Goal: Information Seeking & Learning: Learn about a topic

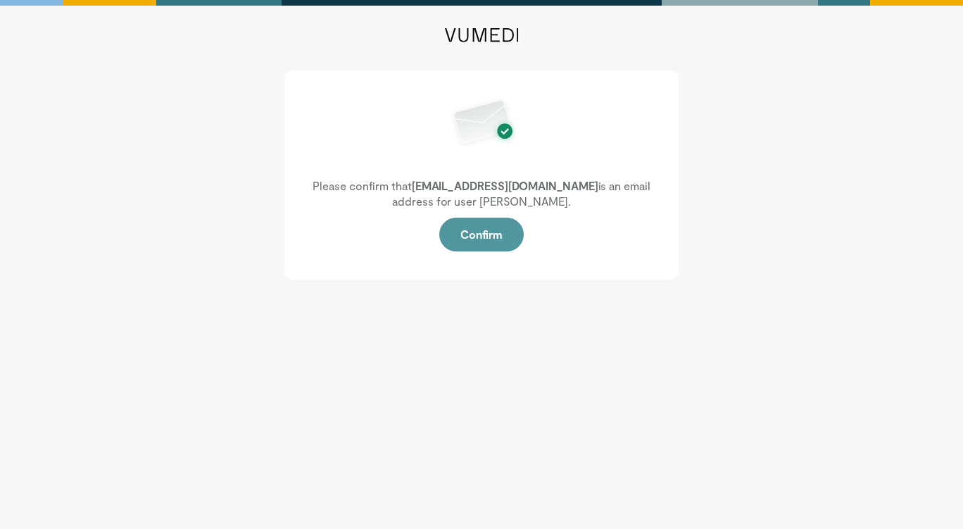
click at [477, 235] on button "Confirm" at bounding box center [481, 235] width 84 height 34
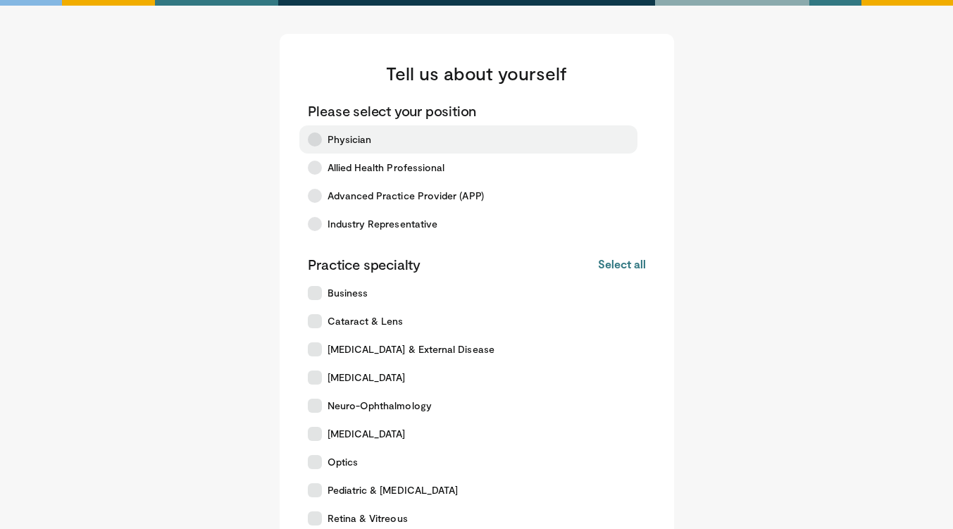
click at [363, 142] on span "Physician" at bounding box center [349, 139] width 44 height 14
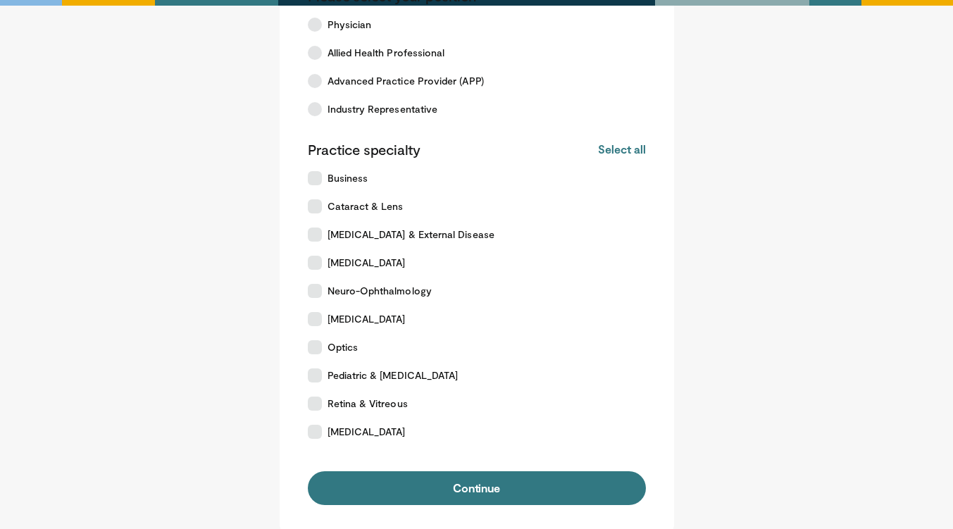
scroll to position [115, 0]
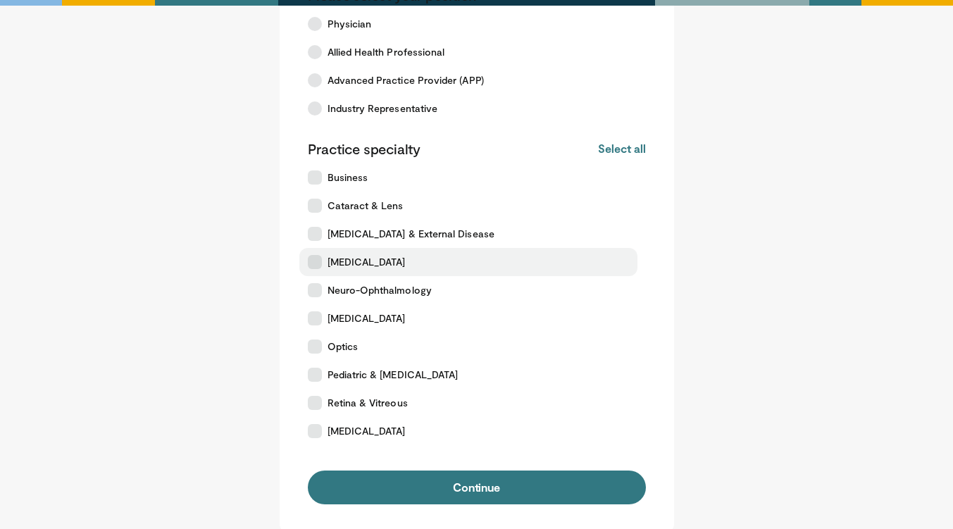
click at [313, 262] on icon at bounding box center [315, 262] width 14 height 14
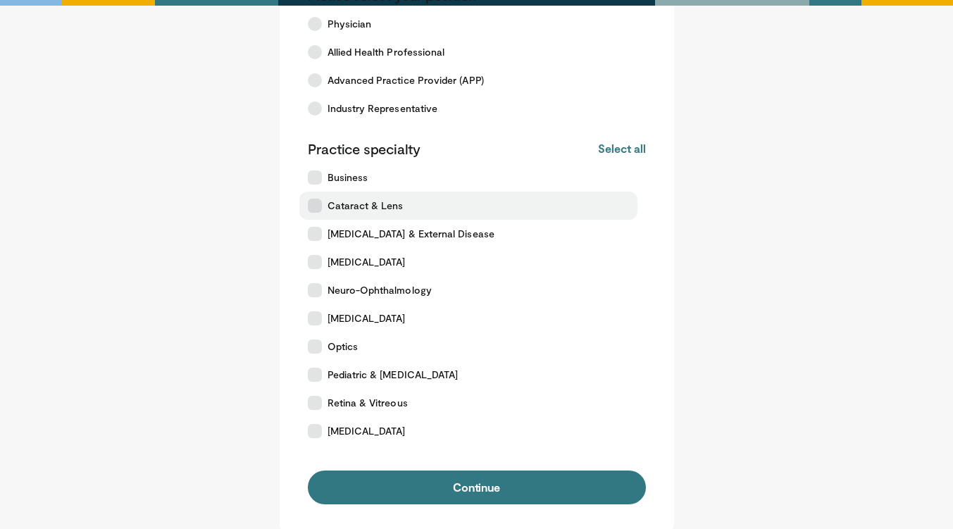
click at [315, 201] on icon at bounding box center [315, 206] width 14 height 14
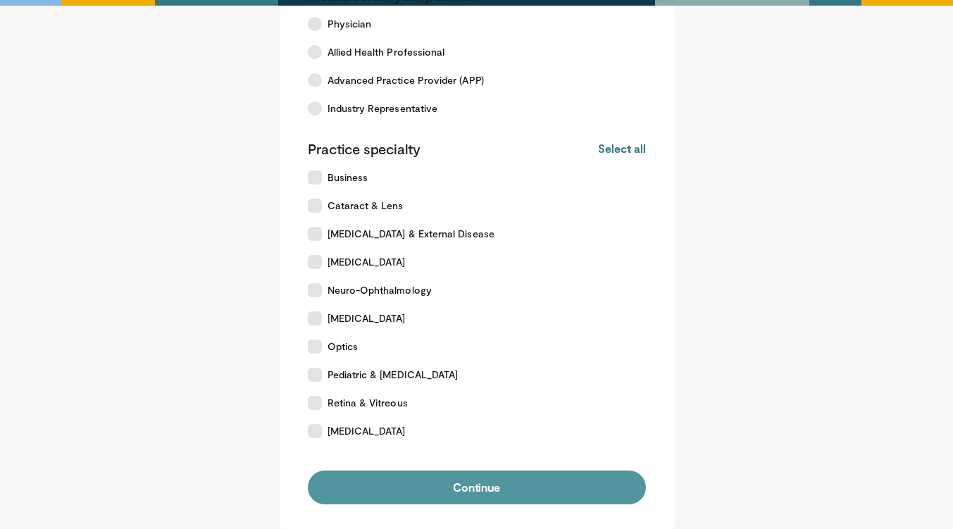
click at [492, 491] on button "Continue" at bounding box center [477, 487] width 338 height 34
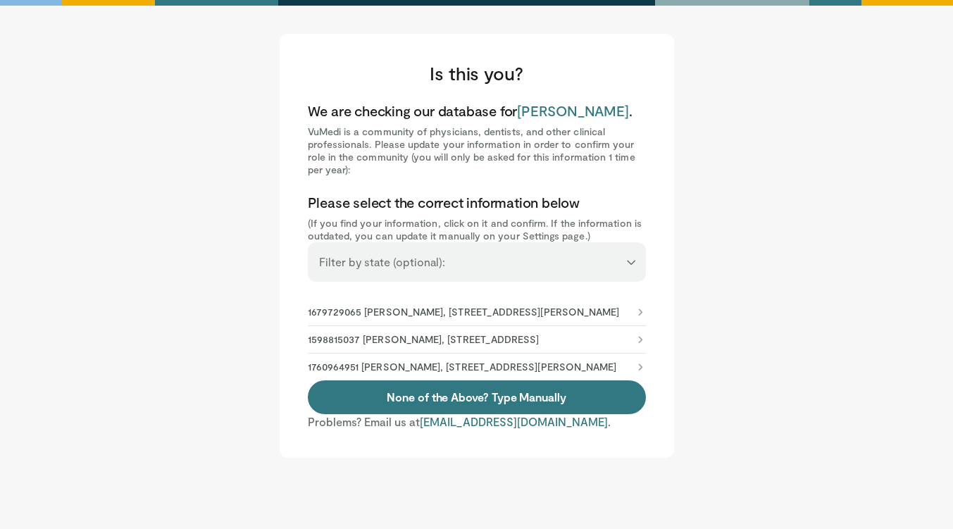
click at [629, 265] on select "**********" at bounding box center [477, 255] width 338 height 27
select select "**"
click at [308, 242] on select "**********" at bounding box center [477, 255] width 338 height 27
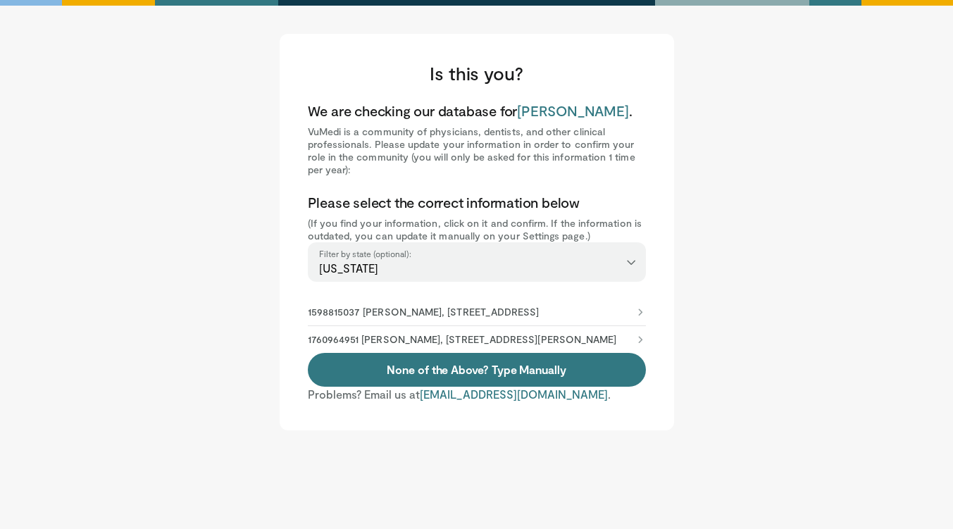
click at [635, 318] on icon at bounding box center [639, 311] width 11 height 11
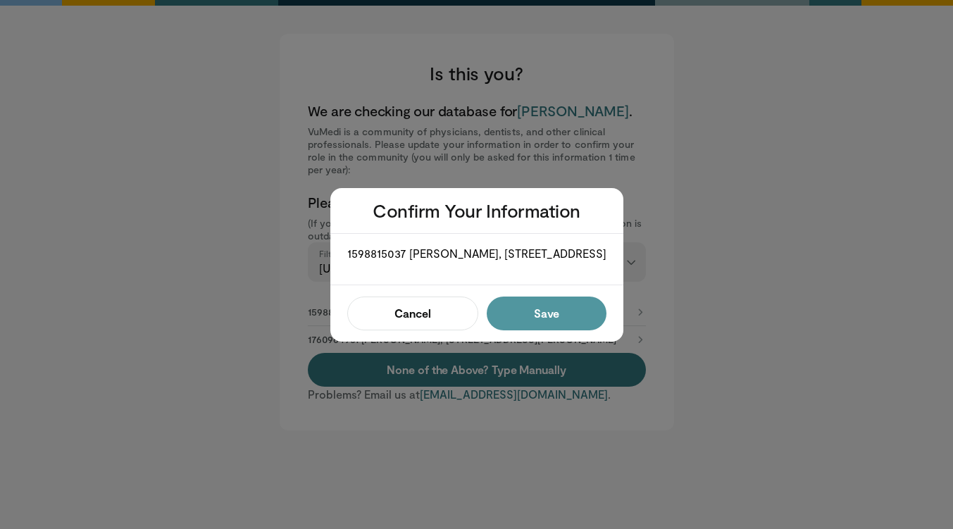
click at [553, 321] on button "Save" at bounding box center [545, 313] width 119 height 34
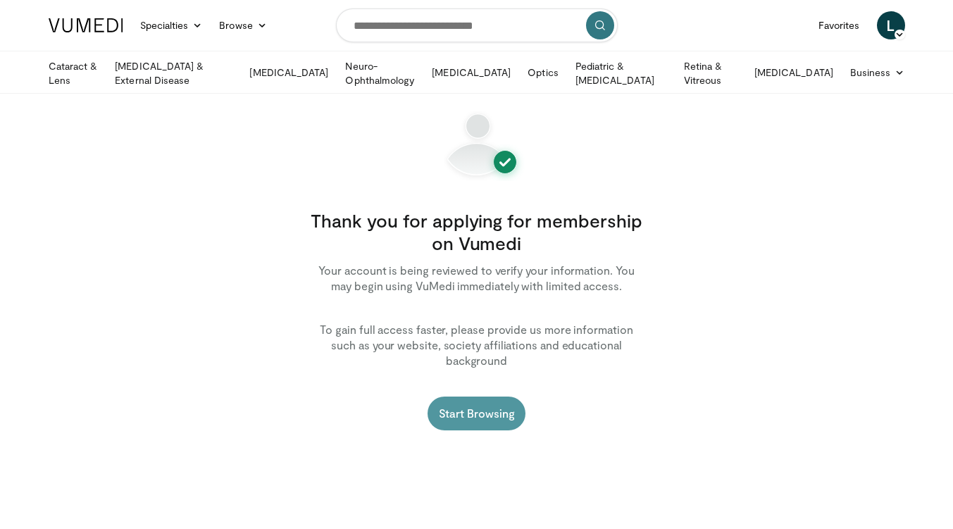
click at [491, 400] on link "Start Browsing" at bounding box center [476, 413] width 99 height 34
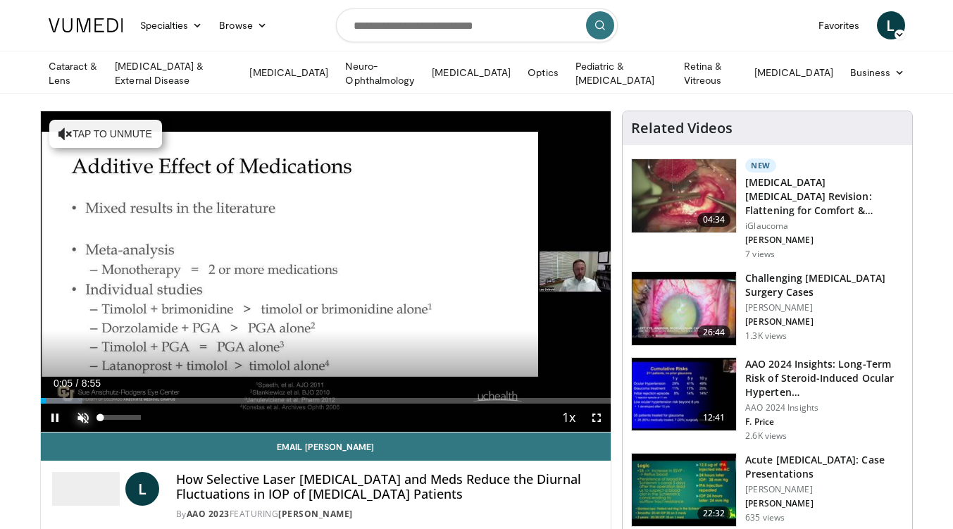
click at [82, 418] on span "Video Player" at bounding box center [83, 417] width 28 height 28
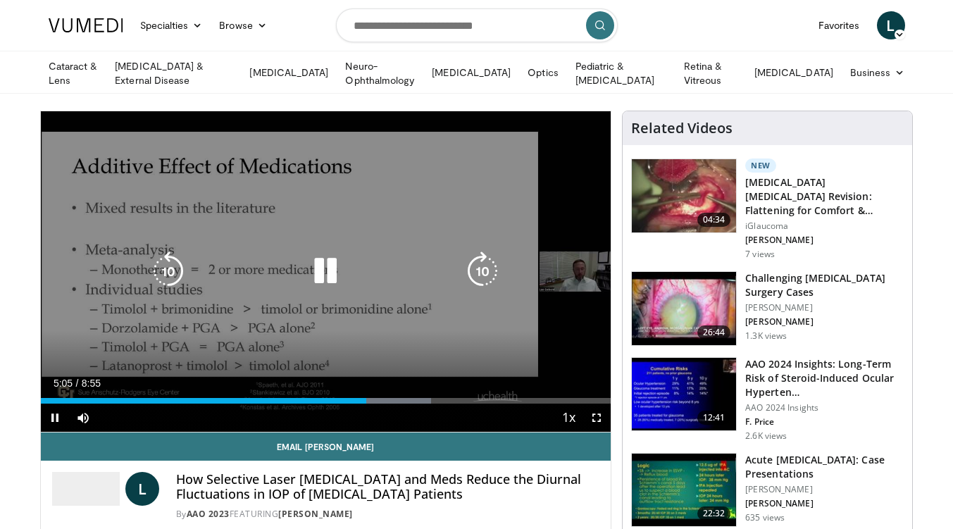
click at [172, 261] on icon "Video Player" at bounding box center [168, 270] width 39 height 39
click at [168, 265] on icon "Video Player" at bounding box center [168, 270] width 39 height 39
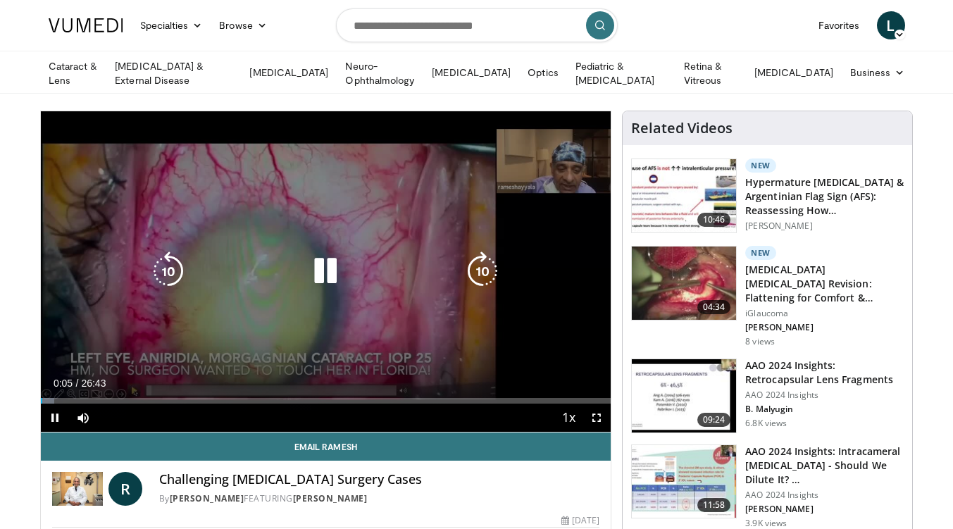
click at [322, 263] on icon "Video Player" at bounding box center [325, 270] width 39 height 39
